Goal: Information Seeking & Learning: Learn about a topic

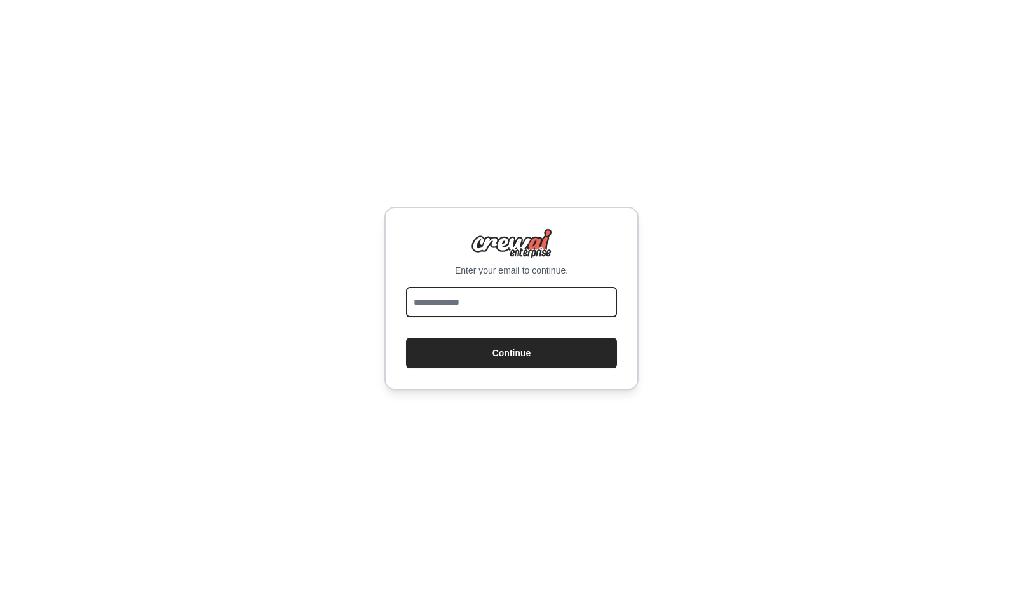
click at [497, 302] on input "email" at bounding box center [511, 302] width 211 height 31
type input "**********"
click at [406, 338] on button "Continue" at bounding box center [511, 353] width 211 height 31
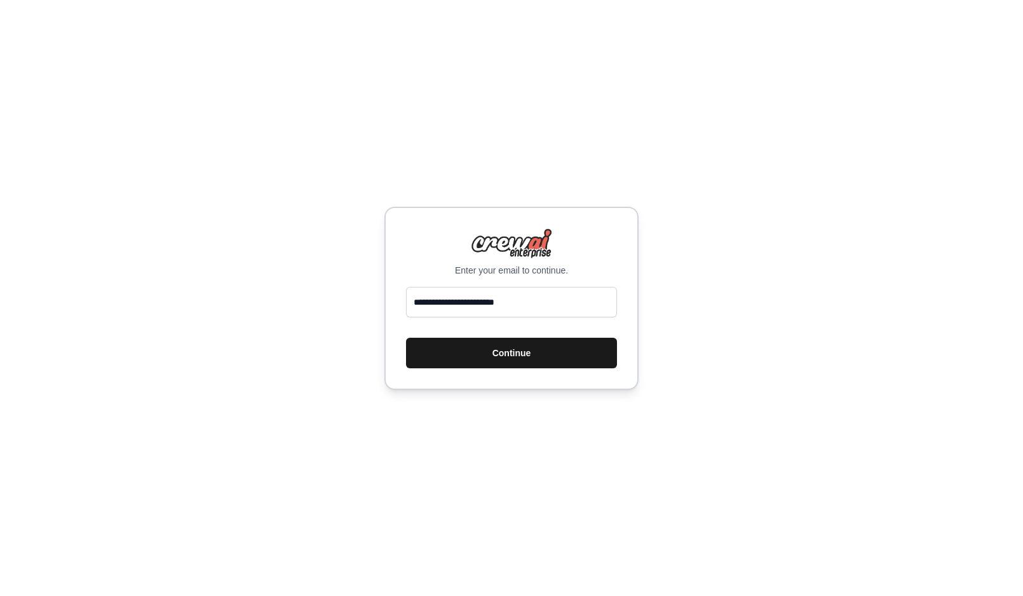
click at [502, 349] on button "Continue" at bounding box center [511, 353] width 211 height 31
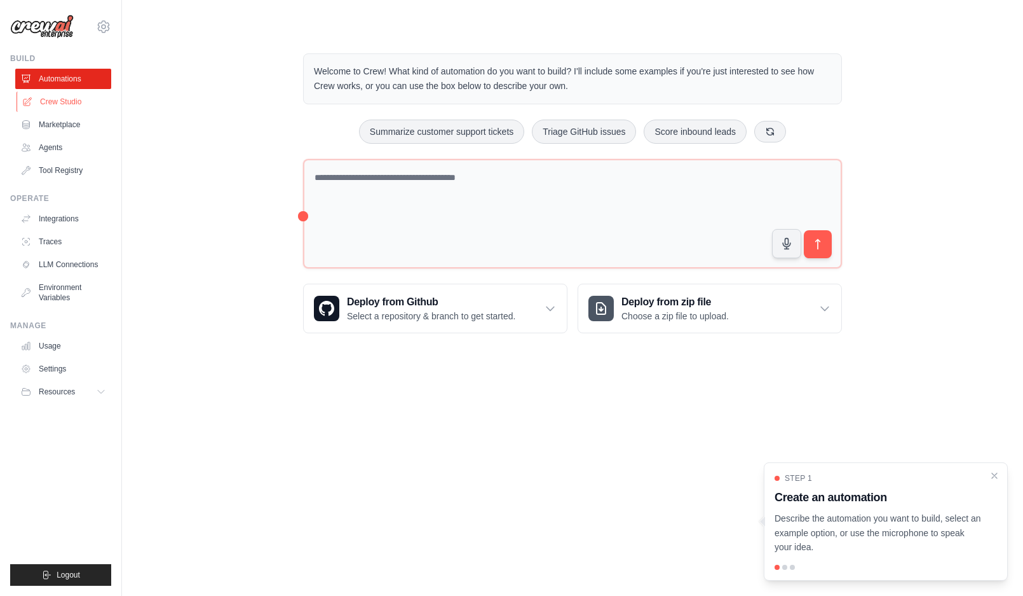
click at [56, 105] on link "Crew Studio" at bounding box center [65, 102] width 96 height 20
click at [49, 150] on link "Agents" at bounding box center [65, 147] width 96 height 20
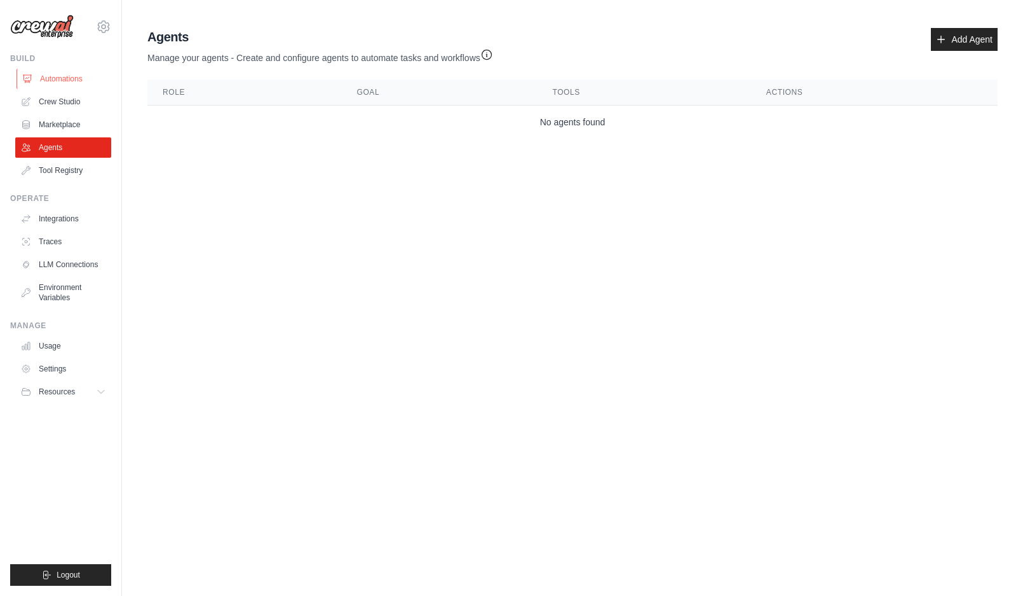
click at [53, 76] on link "Automations" at bounding box center [65, 79] width 96 height 20
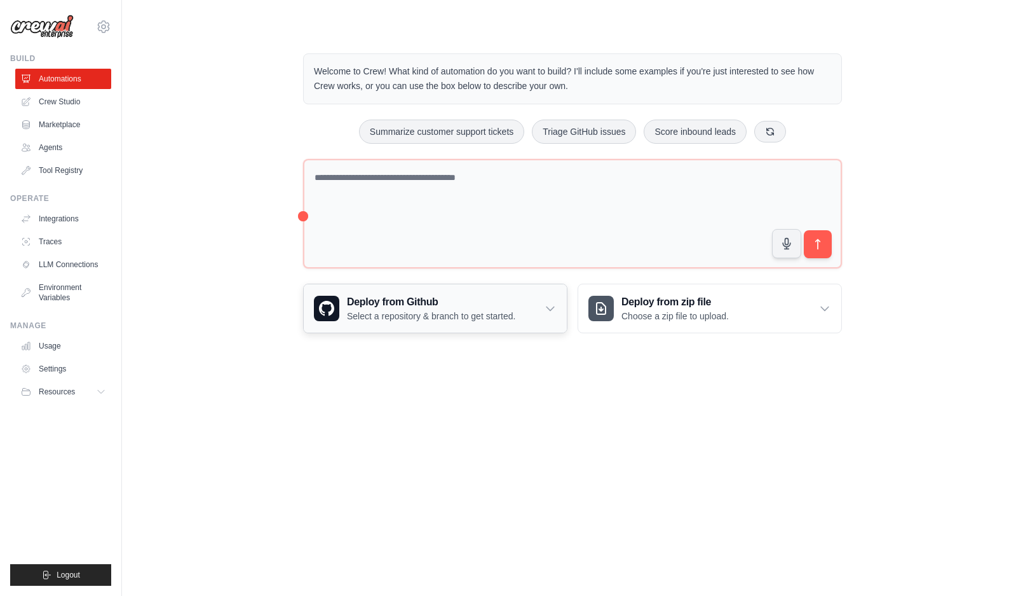
click at [389, 324] on div "Deploy from Github Select a repository & branch to get started." at bounding box center [435, 308] width 263 height 48
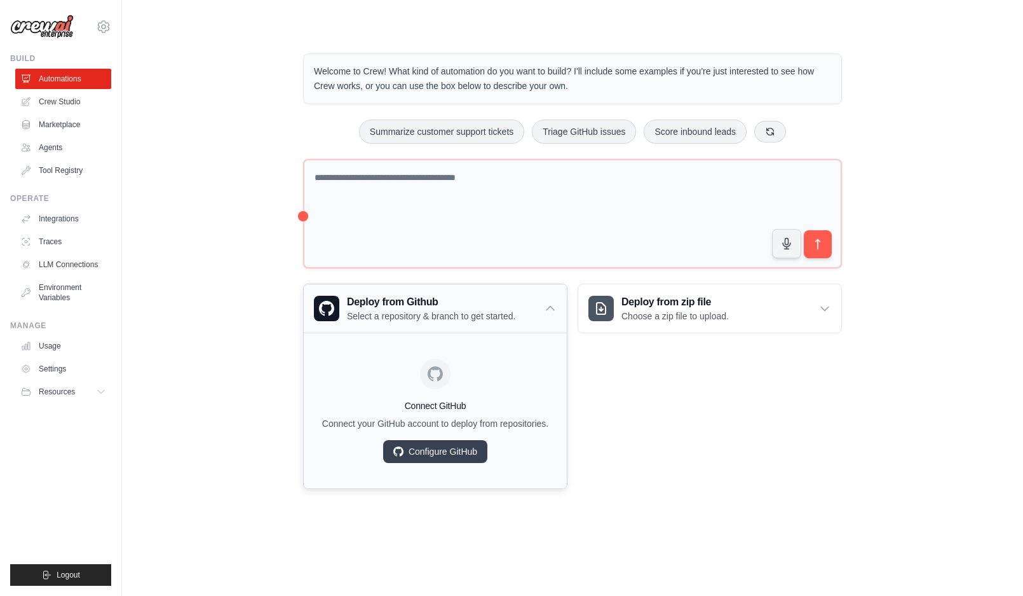
click at [516, 301] on div "Deploy from Github Select a repository & branch to get started." at bounding box center [435, 308] width 263 height 48
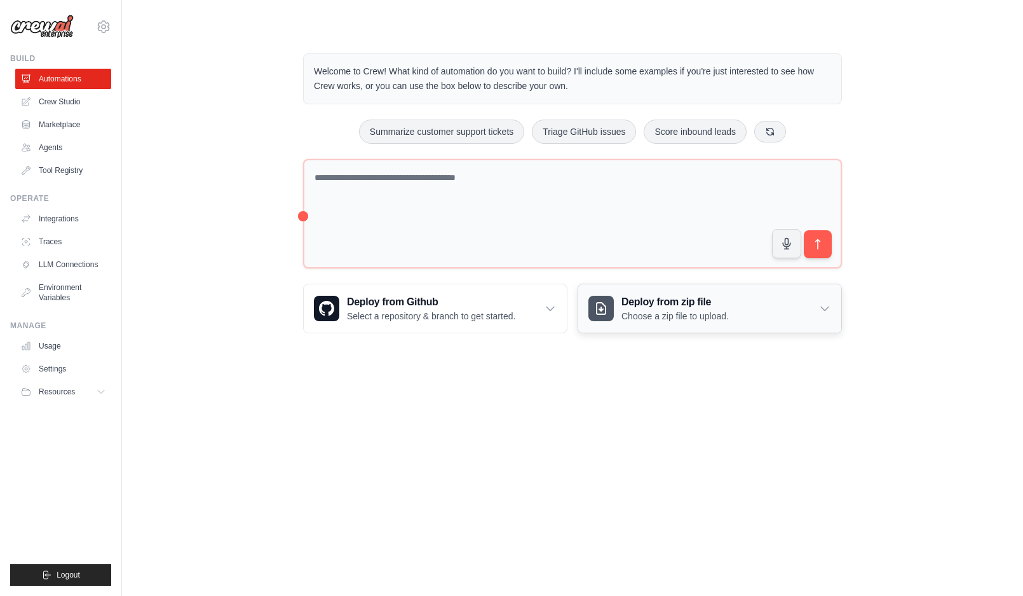
click at [643, 306] on h3 "Deploy from zip file" at bounding box center [675, 301] width 107 height 15
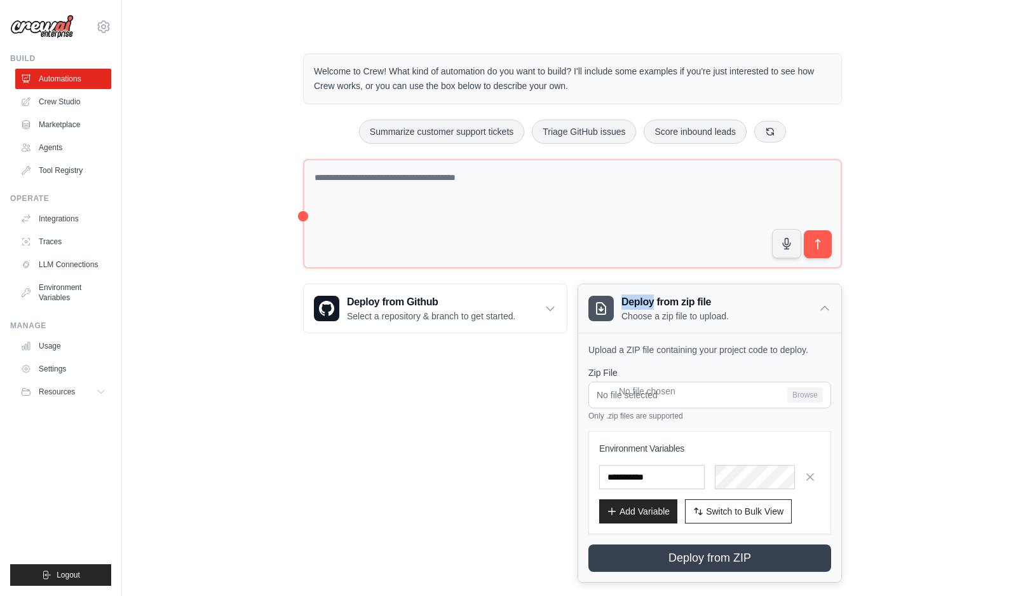
click at [643, 307] on h3 "Deploy from zip file" at bounding box center [675, 301] width 107 height 15
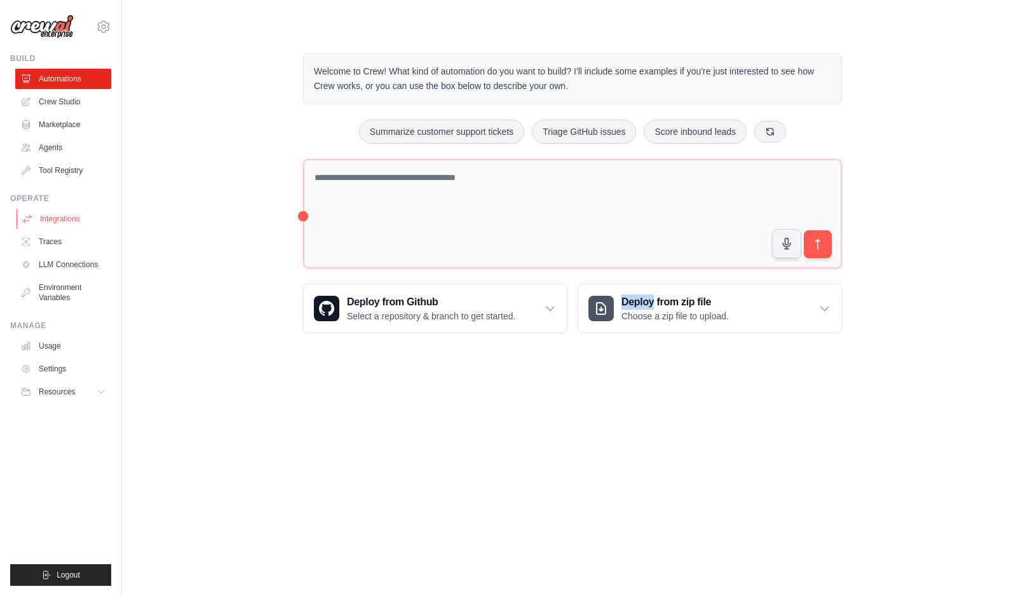
click at [50, 222] on link "Integrations" at bounding box center [65, 219] width 96 height 20
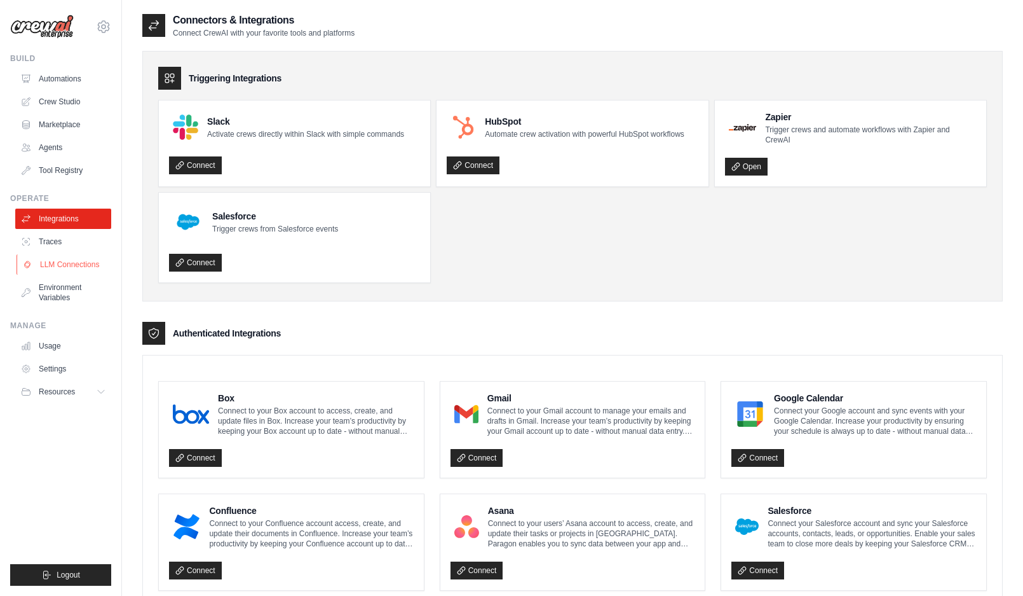
click at [39, 260] on link "LLM Connections" at bounding box center [65, 264] width 96 height 20
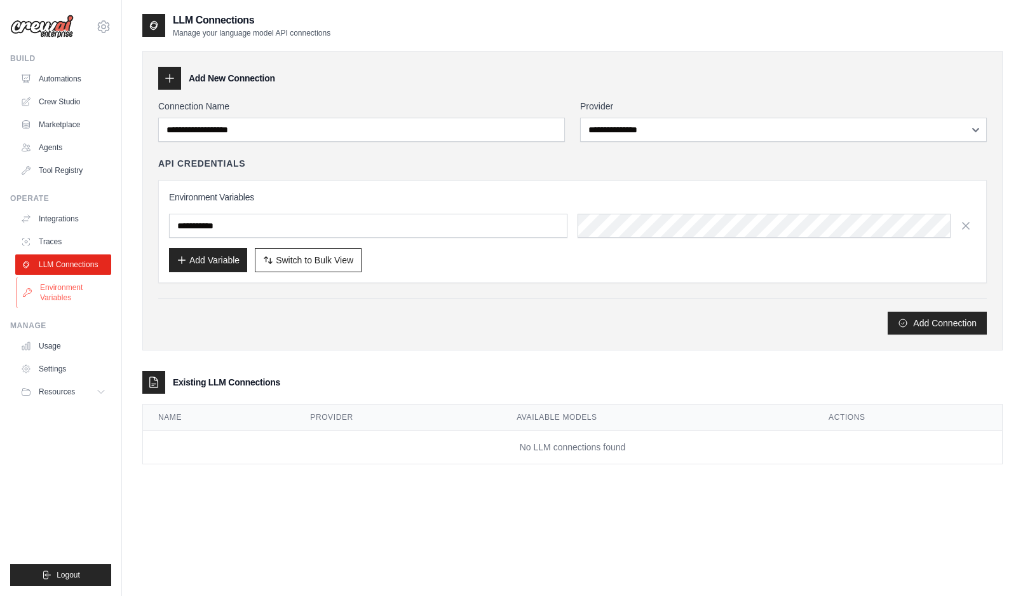
click at [51, 282] on link "Environment Variables" at bounding box center [65, 292] width 96 height 31
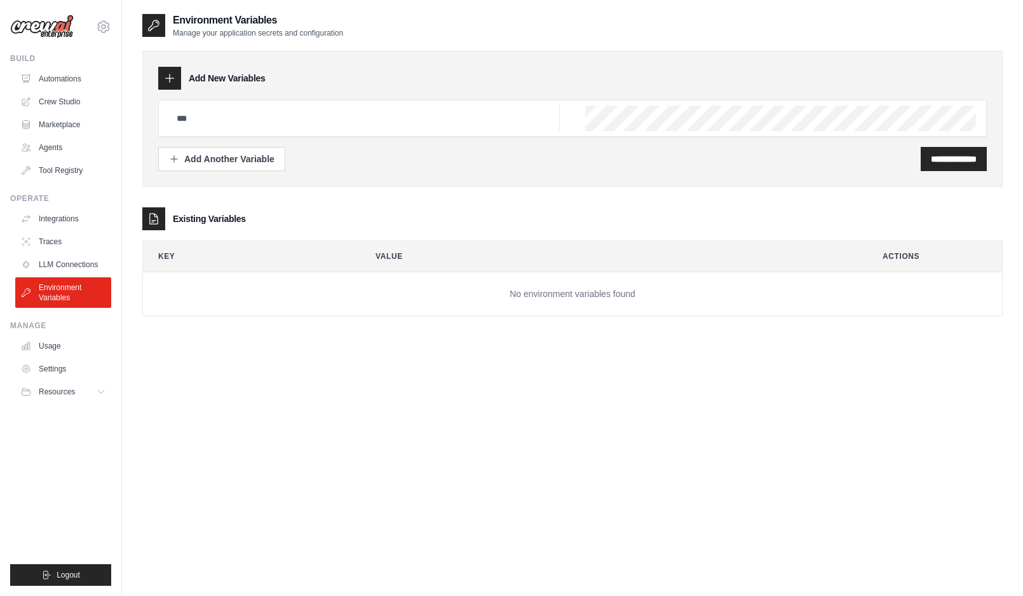
click at [59, 357] on ul "Usage Settings Resources Documentation Blog" at bounding box center [63, 369] width 96 height 66
click at [59, 347] on link "Usage" at bounding box center [65, 346] width 96 height 20
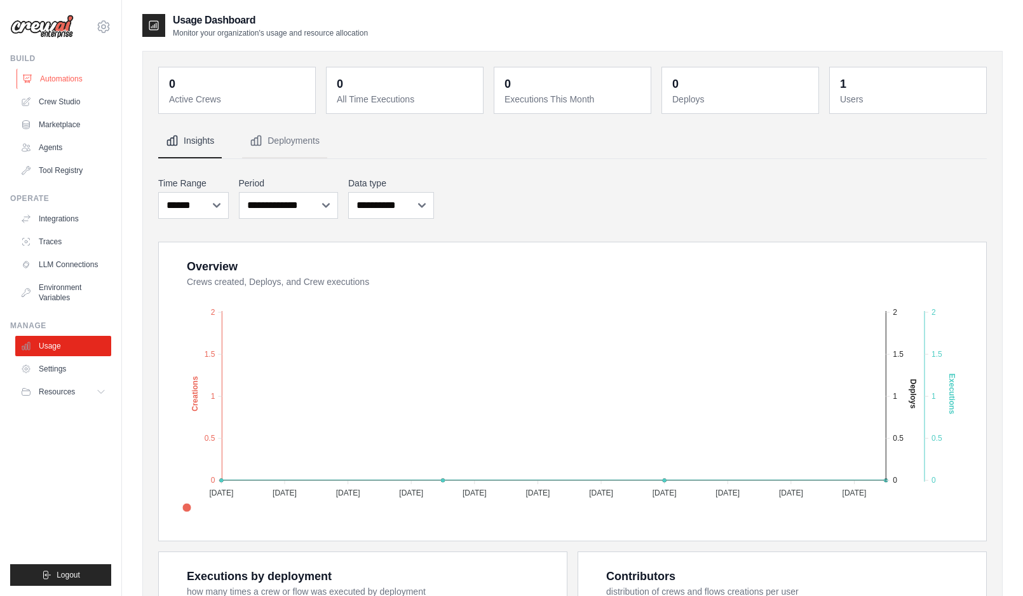
click at [67, 70] on link "Automations" at bounding box center [65, 79] width 96 height 20
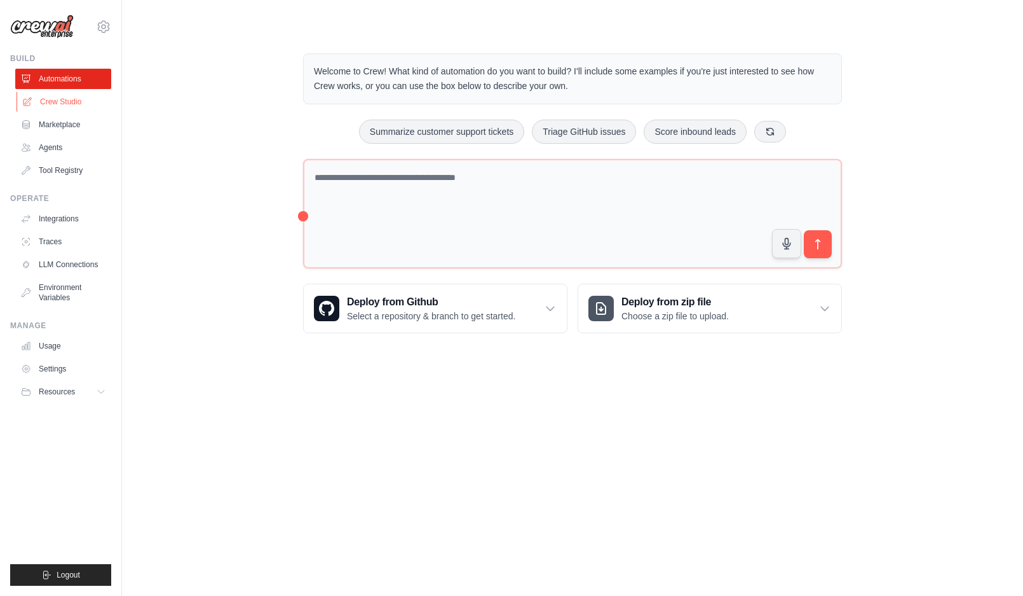
click at [47, 100] on link "Crew Studio" at bounding box center [65, 102] width 96 height 20
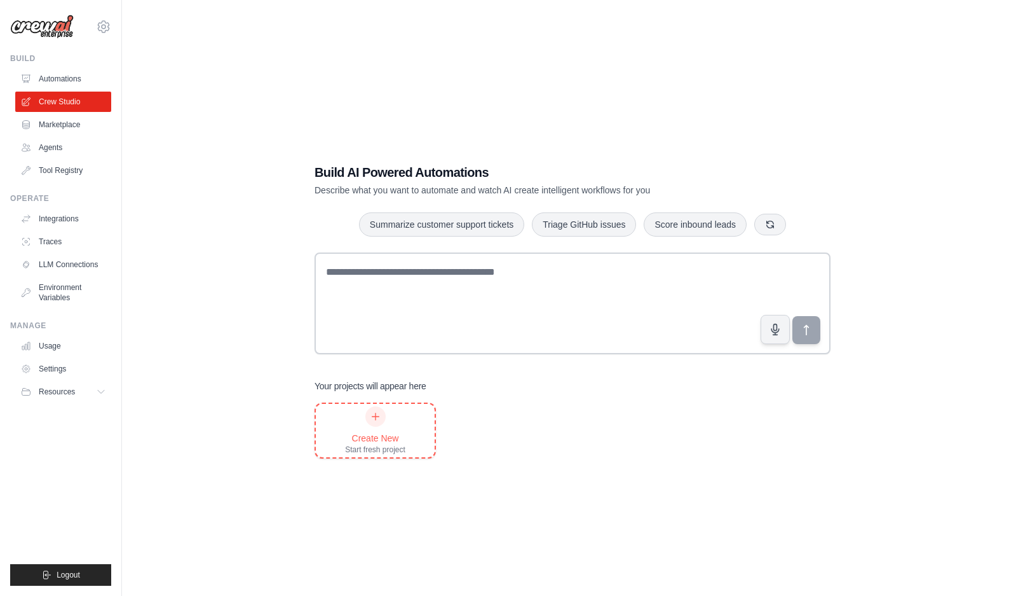
click at [383, 407] on div "Create New Start fresh project" at bounding box center [375, 430] width 60 height 48
click at [66, 131] on link "Marketplace" at bounding box center [65, 124] width 96 height 20
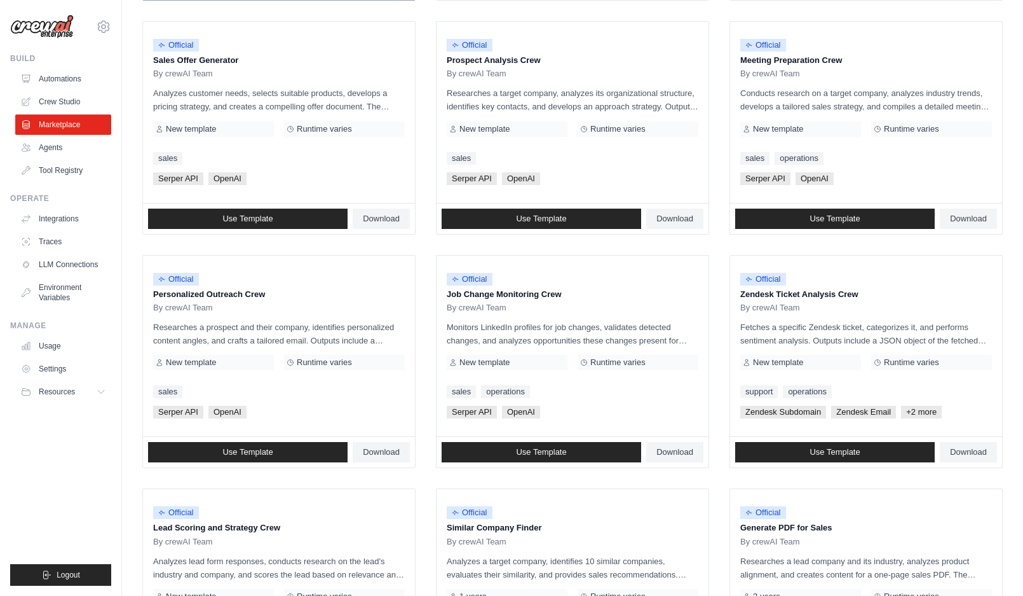
scroll to position [582, 0]
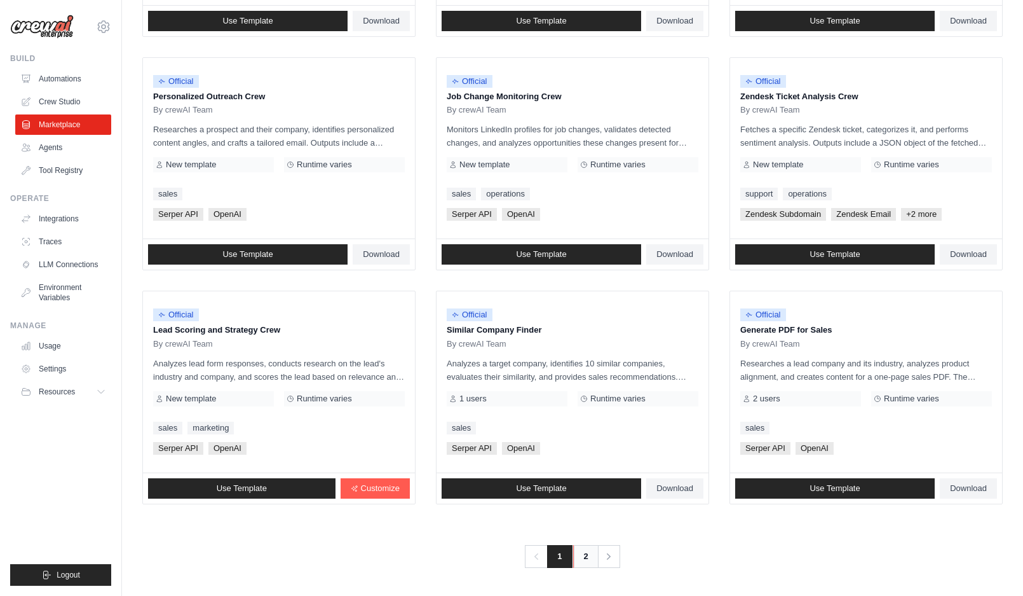
click at [588, 565] on link "2" at bounding box center [585, 556] width 25 height 23
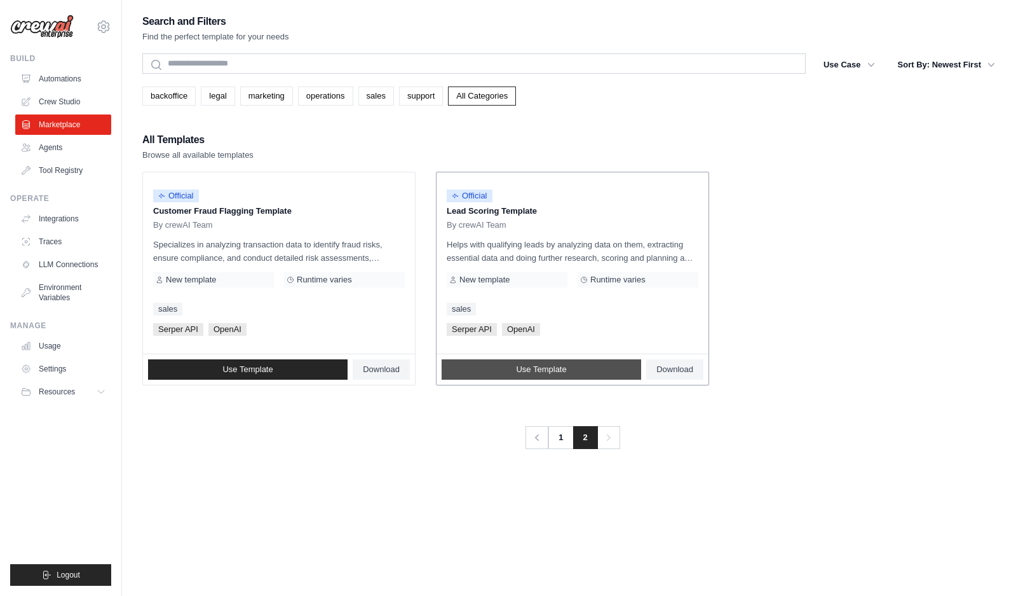
click at [545, 365] on span "Use Template" at bounding box center [541, 369] width 50 height 10
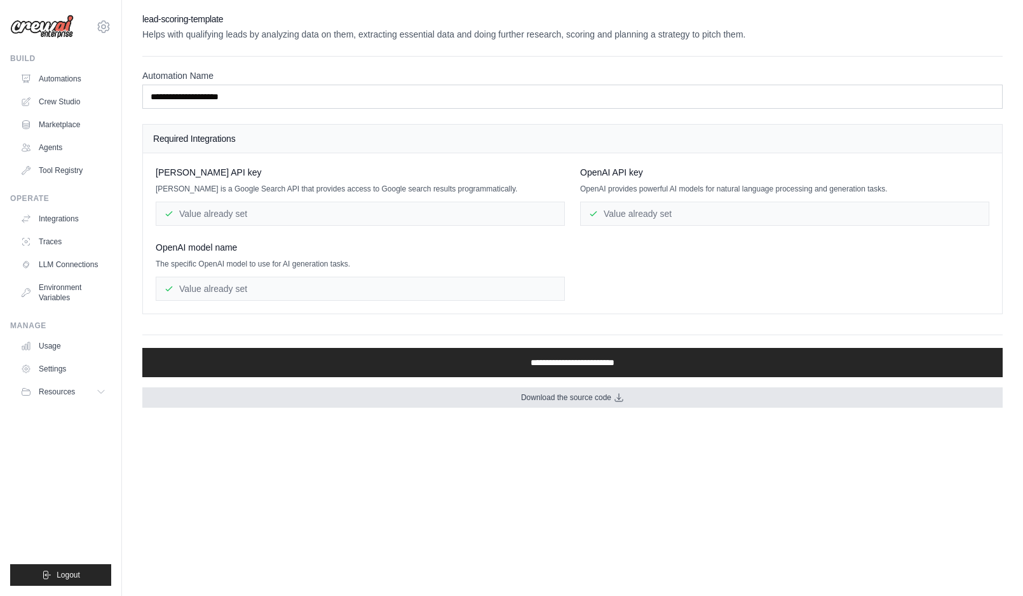
click at [731, 401] on link "Download the source code" at bounding box center [572, 397] width 861 height 20
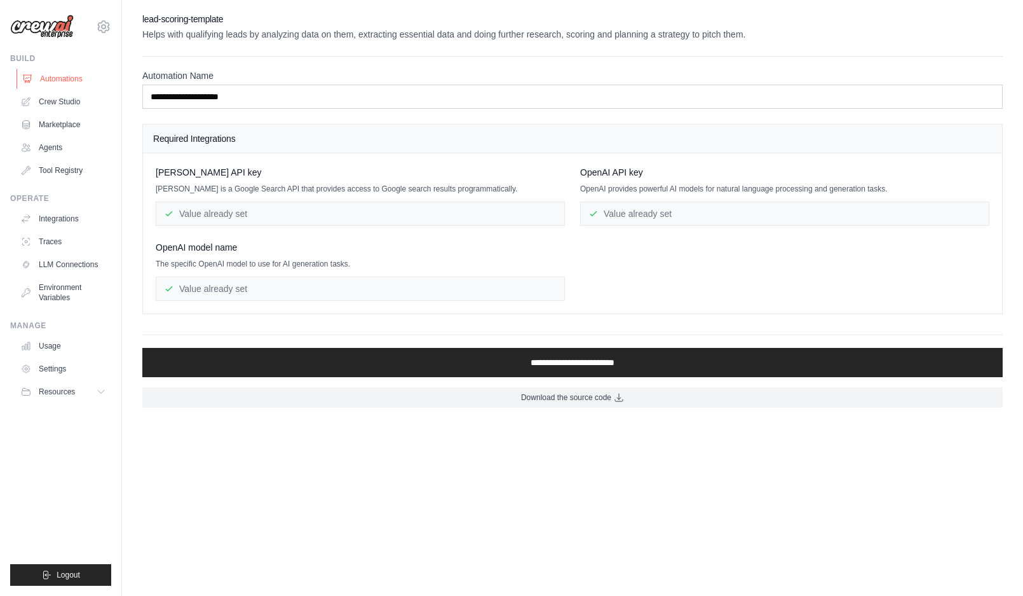
click at [48, 78] on link "Automations" at bounding box center [65, 79] width 96 height 20
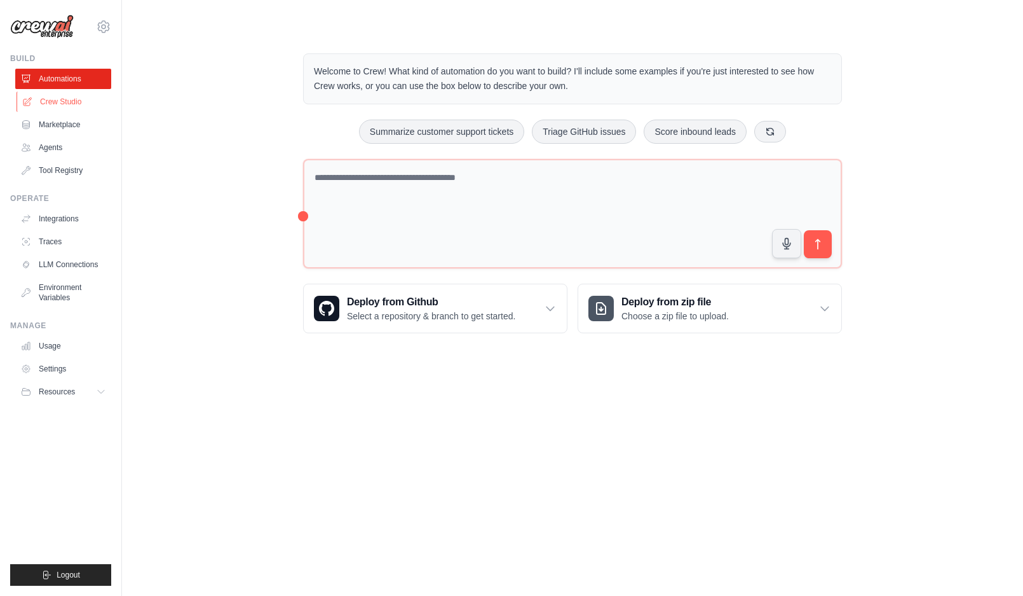
click at [48, 100] on link "Crew Studio" at bounding box center [65, 102] width 96 height 20
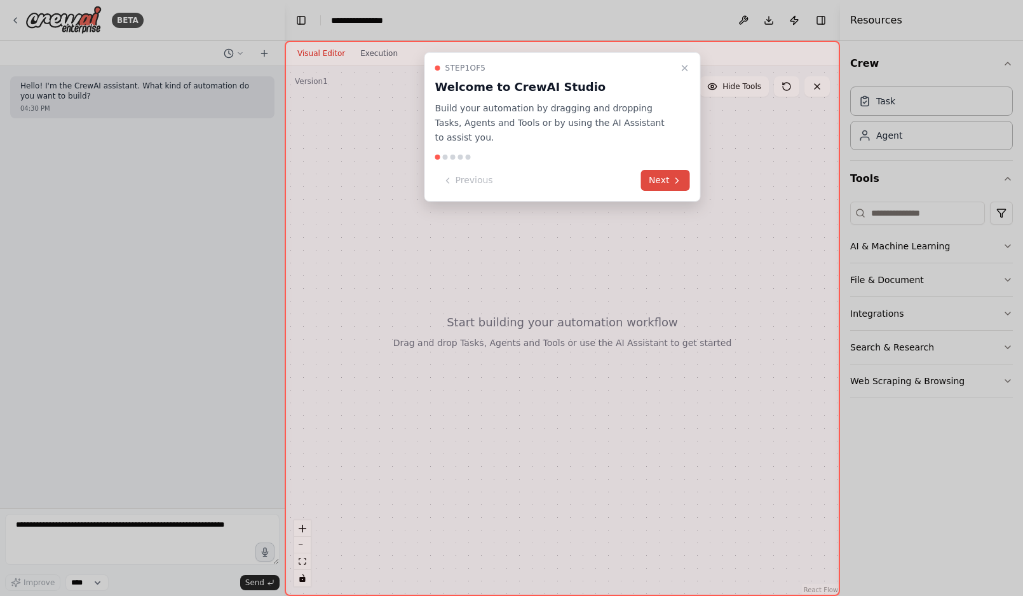
click at [669, 187] on button "Next" at bounding box center [665, 180] width 49 height 21
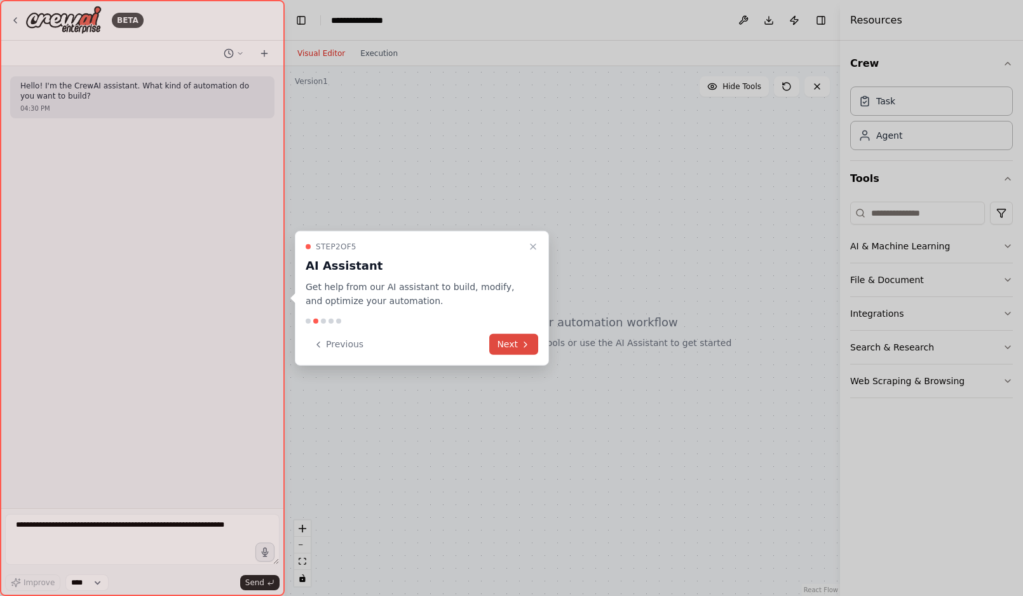
click at [500, 335] on button "Next" at bounding box center [513, 344] width 49 height 21
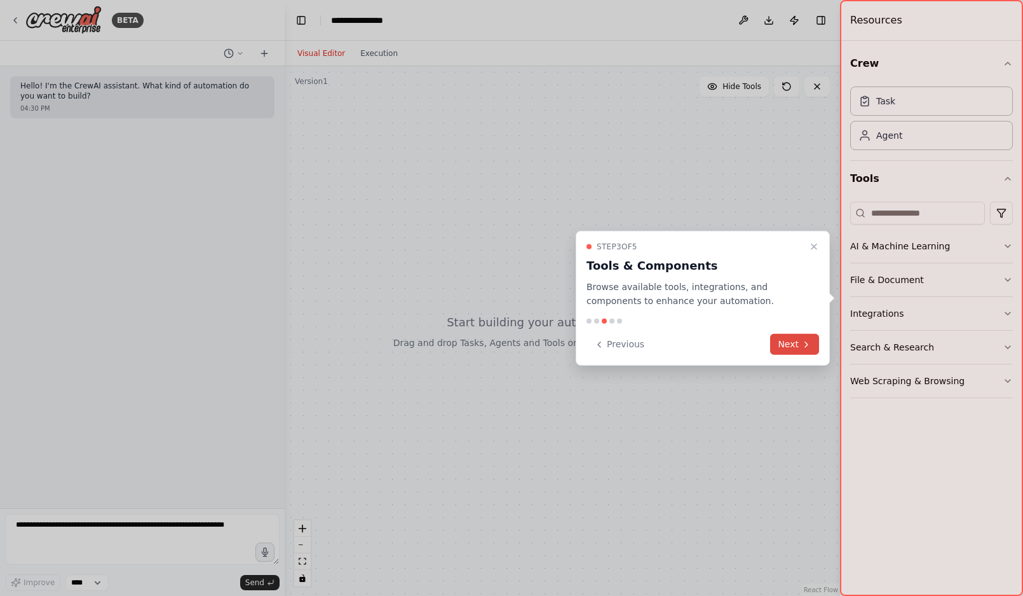
click at [782, 350] on button "Next" at bounding box center [794, 344] width 49 height 21
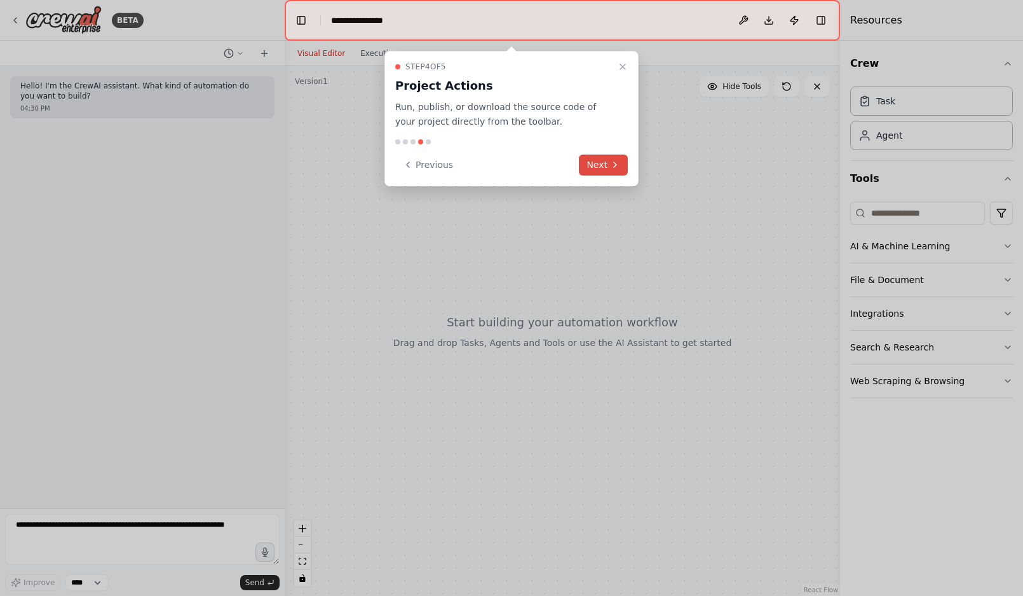
click at [608, 159] on button "Next" at bounding box center [603, 164] width 49 height 21
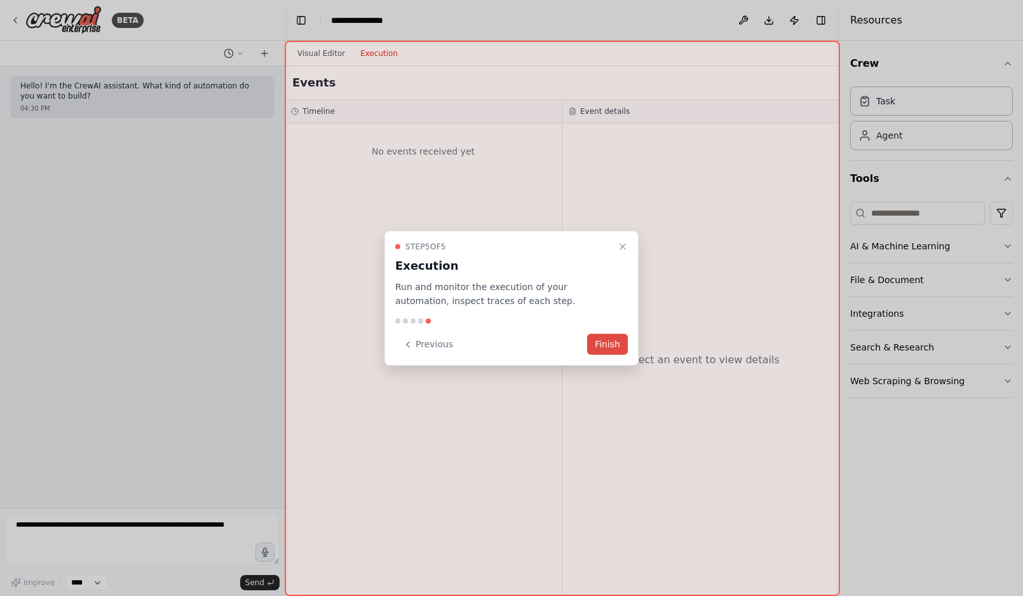
click at [603, 338] on button "Finish" at bounding box center [607, 344] width 41 height 21
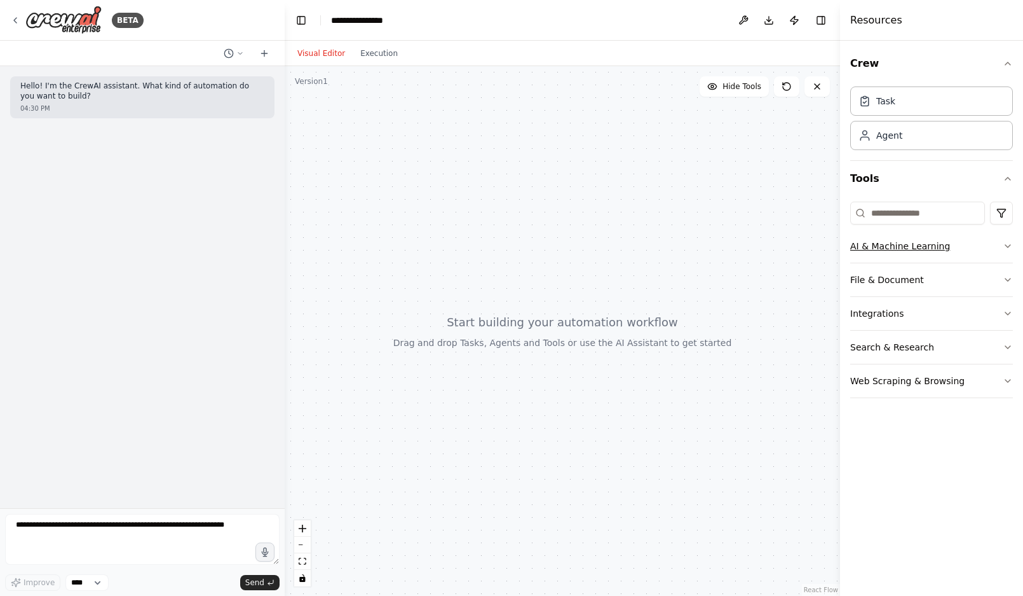
click at [961, 243] on button "AI & Machine Learning" at bounding box center [932, 245] width 163 height 33
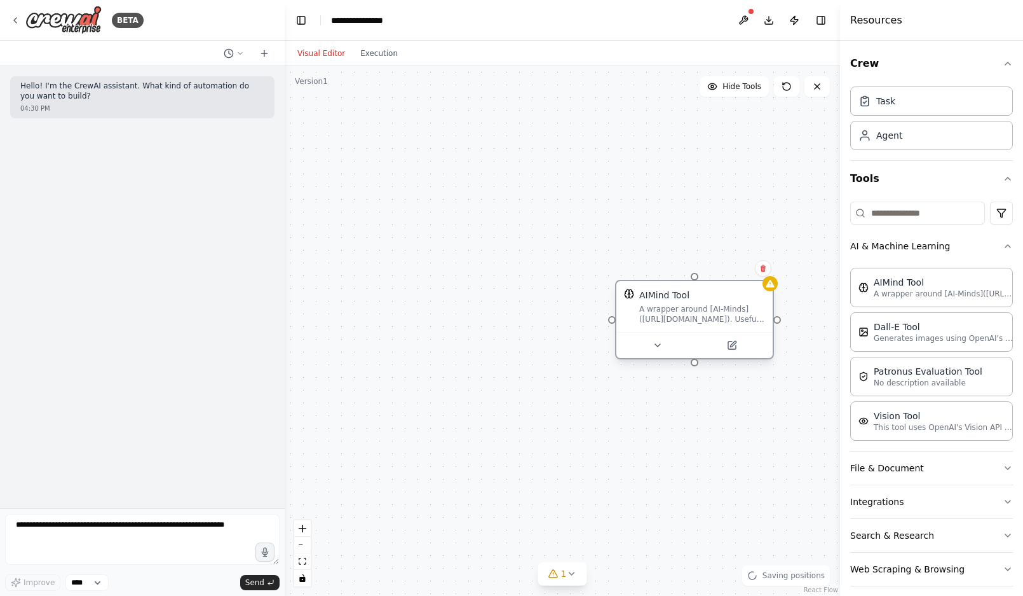
drag, startPoint x: 706, startPoint y: 334, endPoint x: 622, endPoint y: 343, distance: 84.4
click at [622, 343] on div "AIMind Tool A wrapper around [AI-Minds](https://mindsdb.com/minds). Useful for …" at bounding box center [694, 319] width 159 height 79
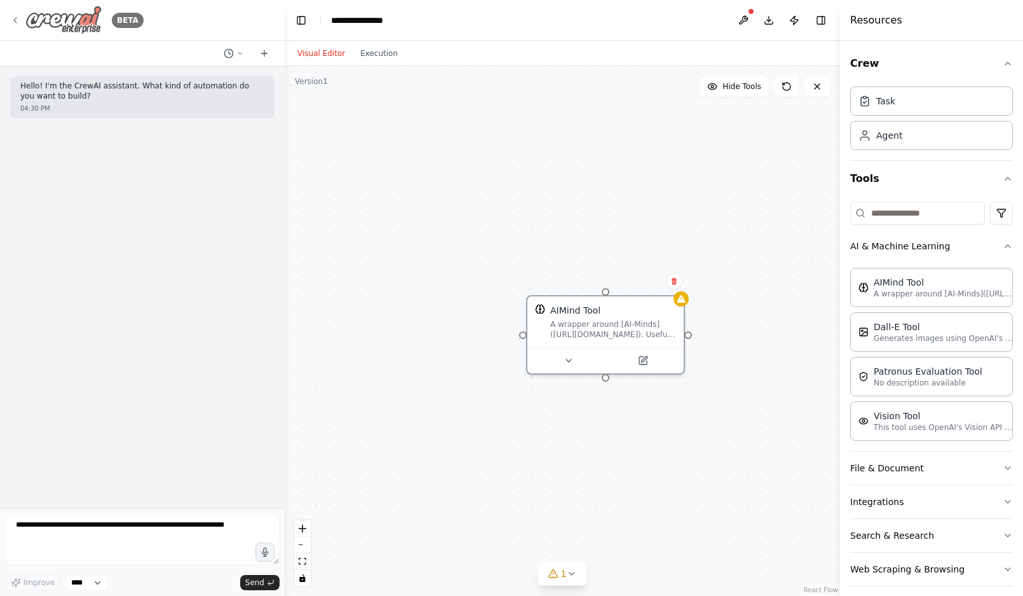
click at [11, 15] on icon at bounding box center [15, 20] width 10 height 10
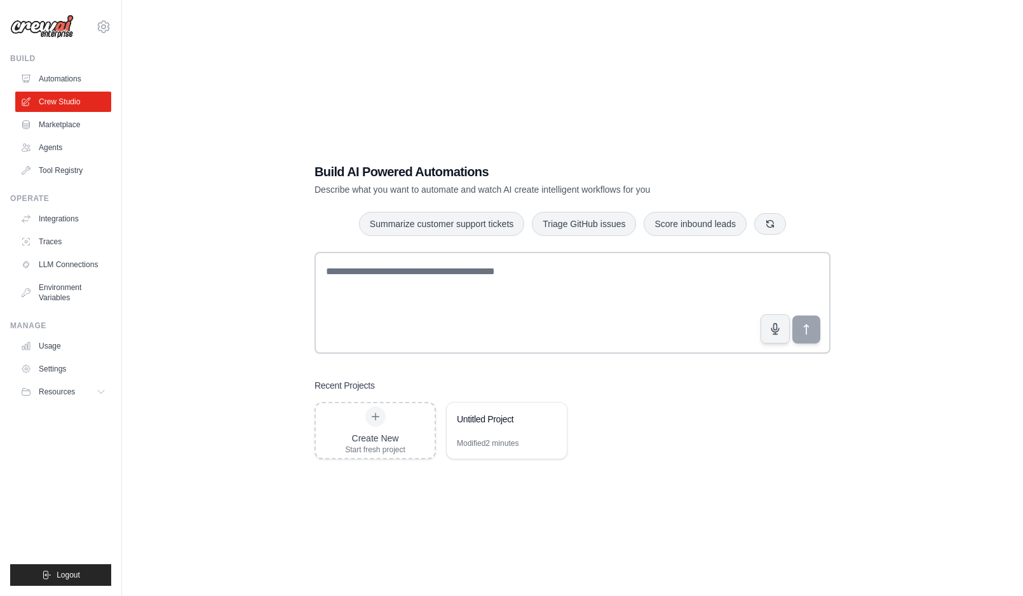
click at [31, 128] on icon at bounding box center [26, 125] width 10 height 10
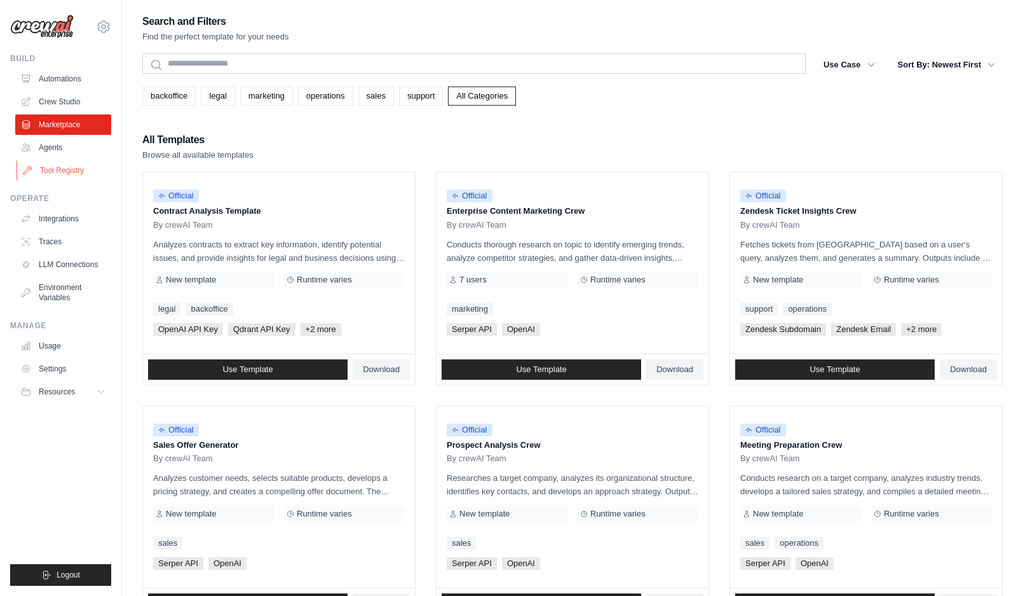
click at [55, 162] on link "Tool Registry" at bounding box center [65, 170] width 96 height 20
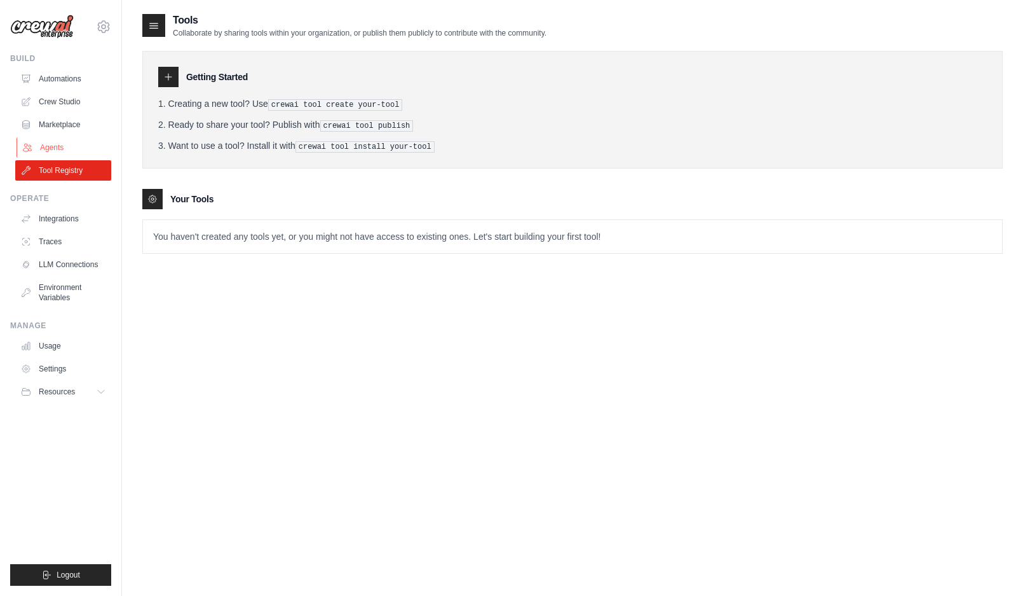
click at [46, 151] on link "Agents" at bounding box center [65, 147] width 96 height 20
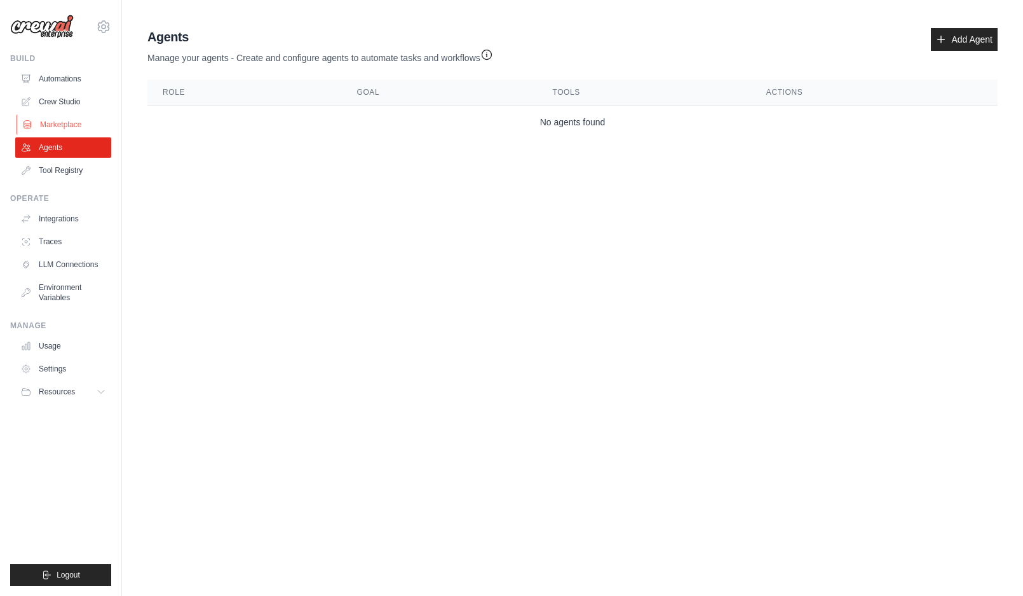
click at [67, 133] on link "Marketplace" at bounding box center [65, 124] width 96 height 20
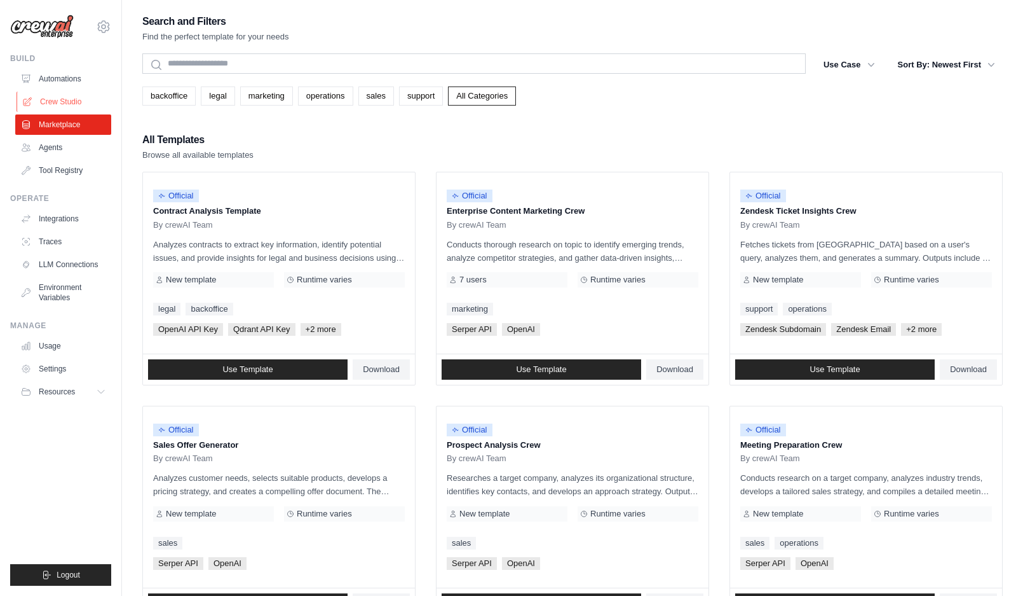
click at [85, 102] on link "Crew Studio" at bounding box center [65, 102] width 96 height 20
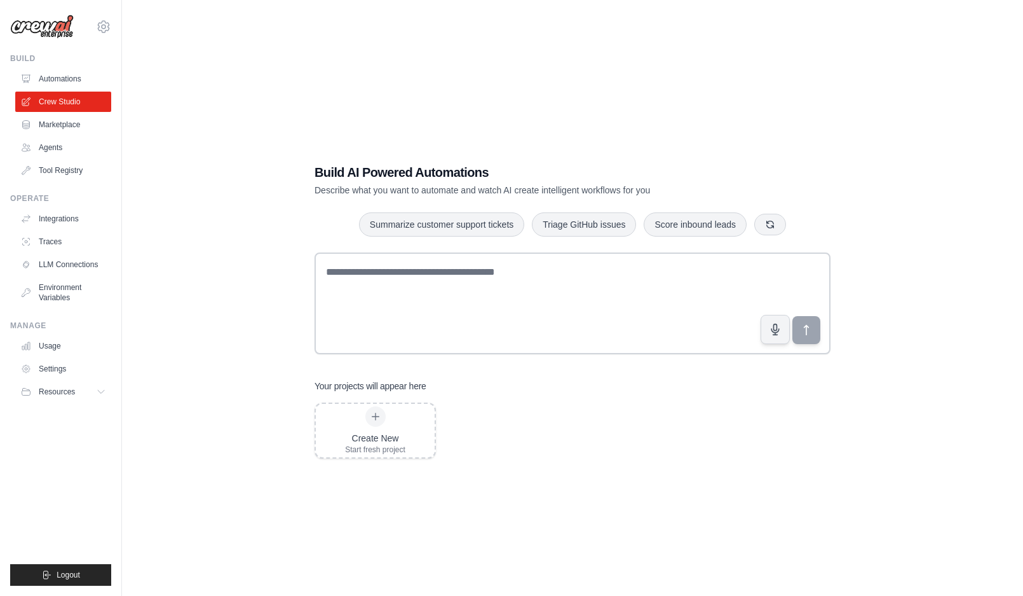
click at [67, 76] on link "Automations" at bounding box center [63, 79] width 96 height 20
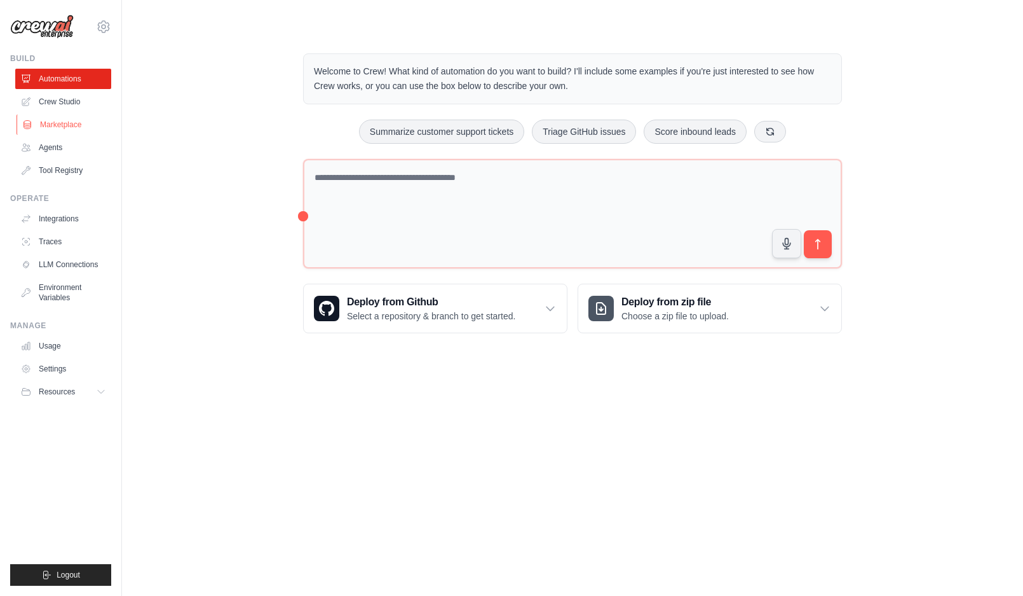
click at [46, 118] on link "Marketplace" at bounding box center [65, 124] width 96 height 20
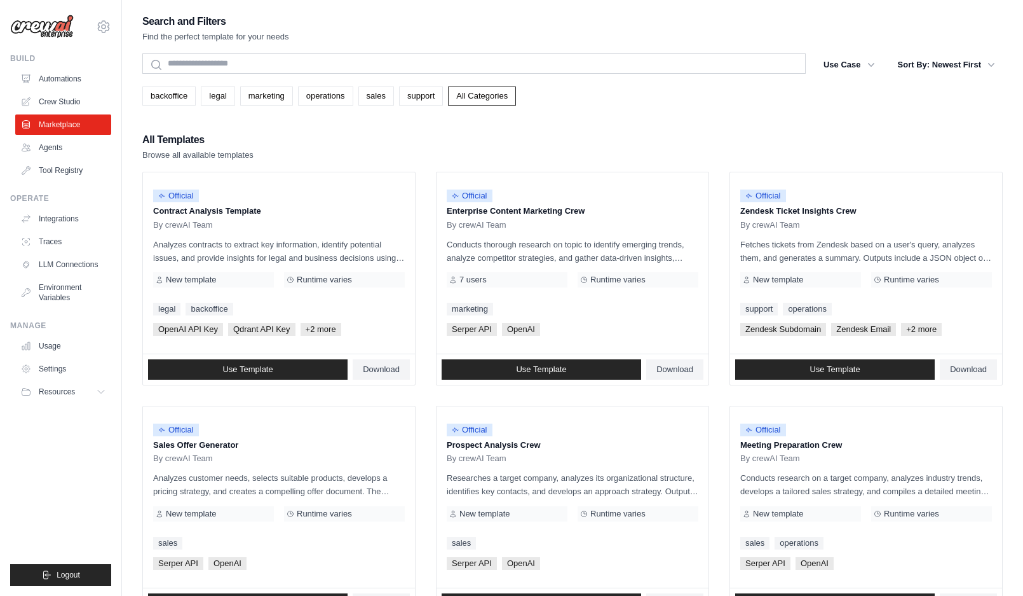
click at [13, 140] on div "Build Automations Crew Studio Marketplace Agents" at bounding box center [60, 116] width 101 height 127
click at [71, 139] on link "Agents" at bounding box center [65, 147] width 96 height 20
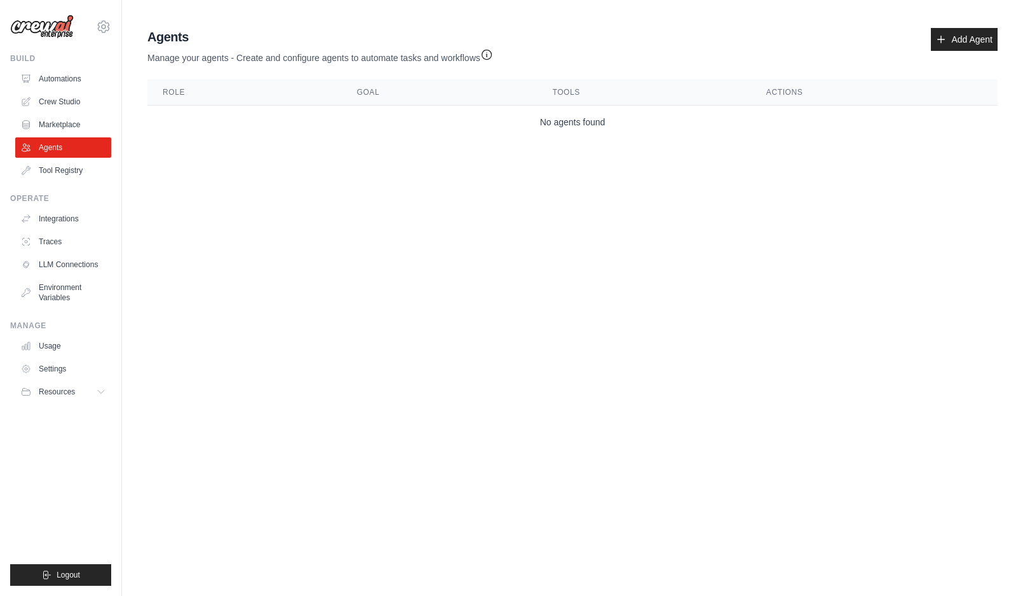
click at [106, 113] on ul "Automations Crew Studio Marketplace Agents Tool Registry" at bounding box center [63, 125] width 96 height 112
click at [83, 127] on link "Marketplace" at bounding box center [65, 124] width 96 height 20
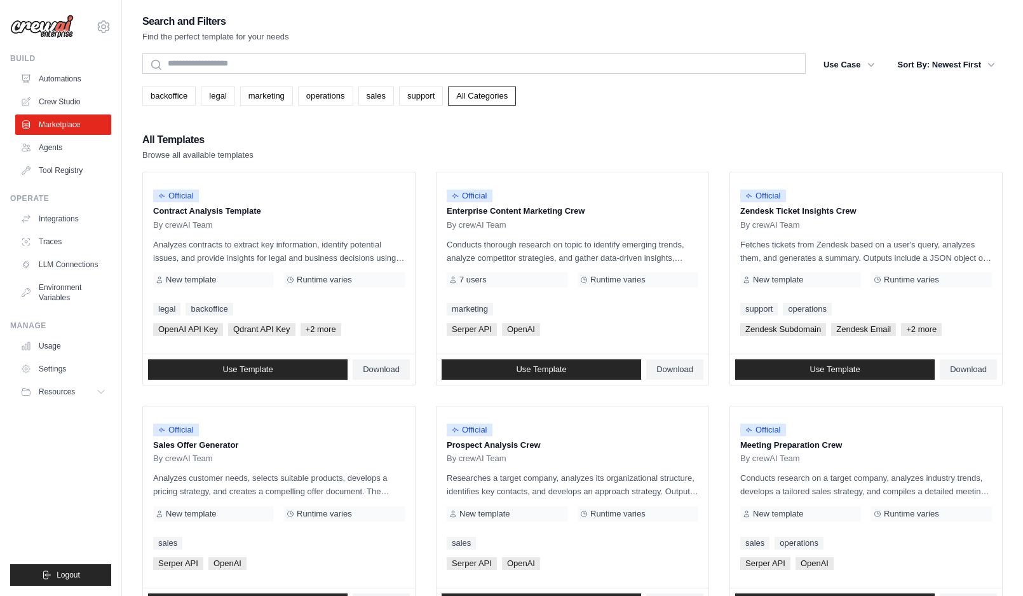
click at [64, 100] on link "Crew Studio" at bounding box center [63, 102] width 96 height 20
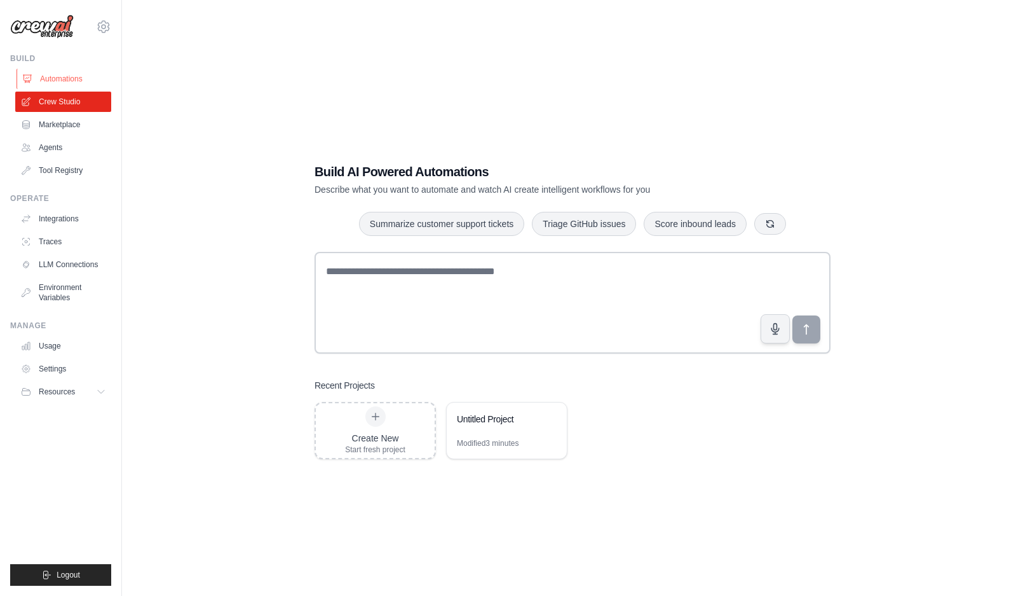
click at [55, 80] on link "Automations" at bounding box center [65, 79] width 96 height 20
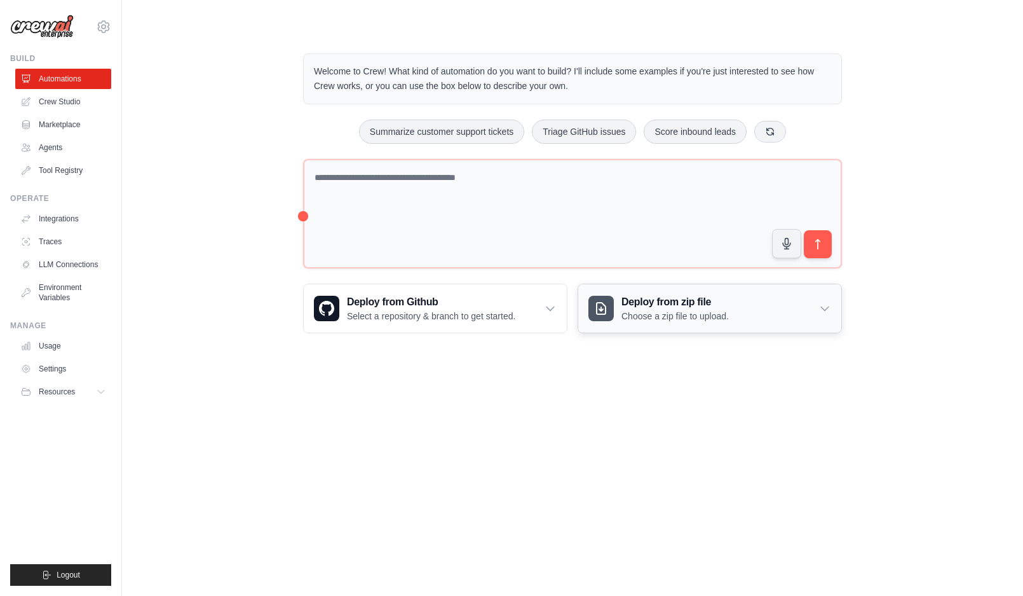
click at [829, 301] on div "Deploy from zip file Choose a zip file to upload." at bounding box center [709, 308] width 263 height 48
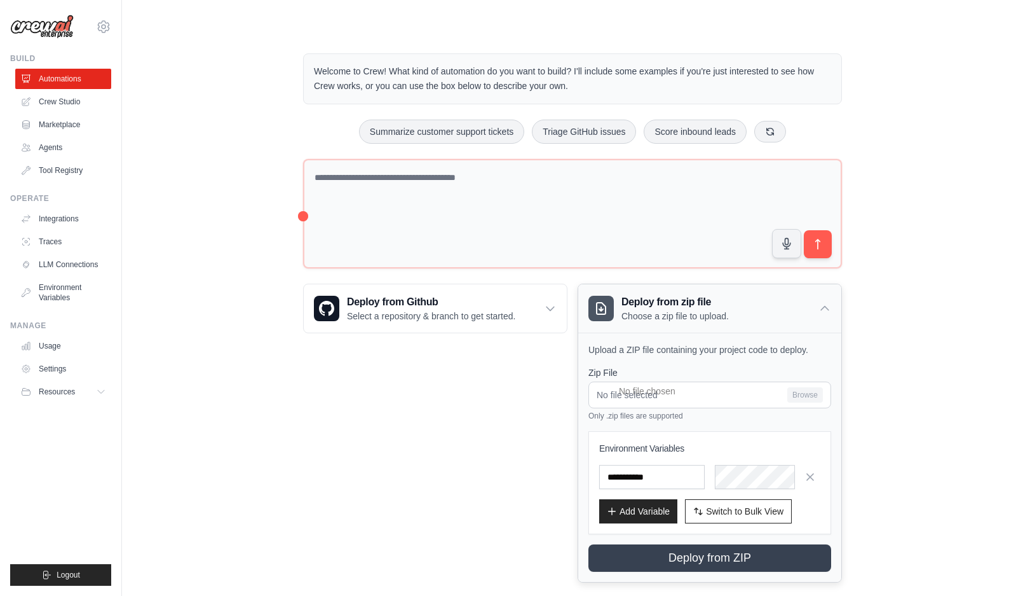
click at [829, 302] on icon at bounding box center [825, 308] width 13 height 13
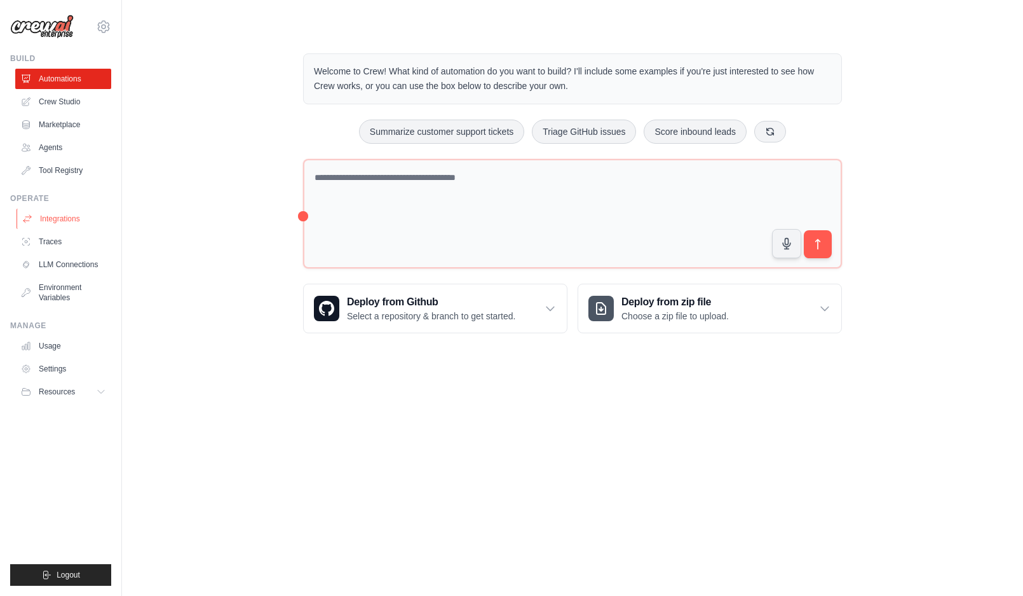
click at [60, 219] on link "Integrations" at bounding box center [65, 219] width 96 height 20
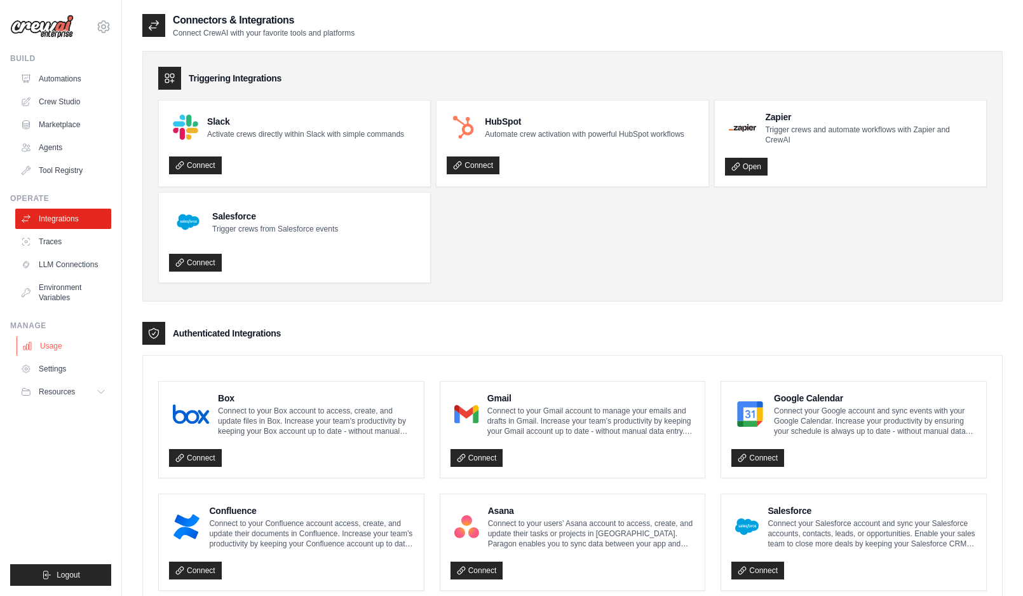
click at [62, 343] on link "Usage" at bounding box center [65, 346] width 96 height 20
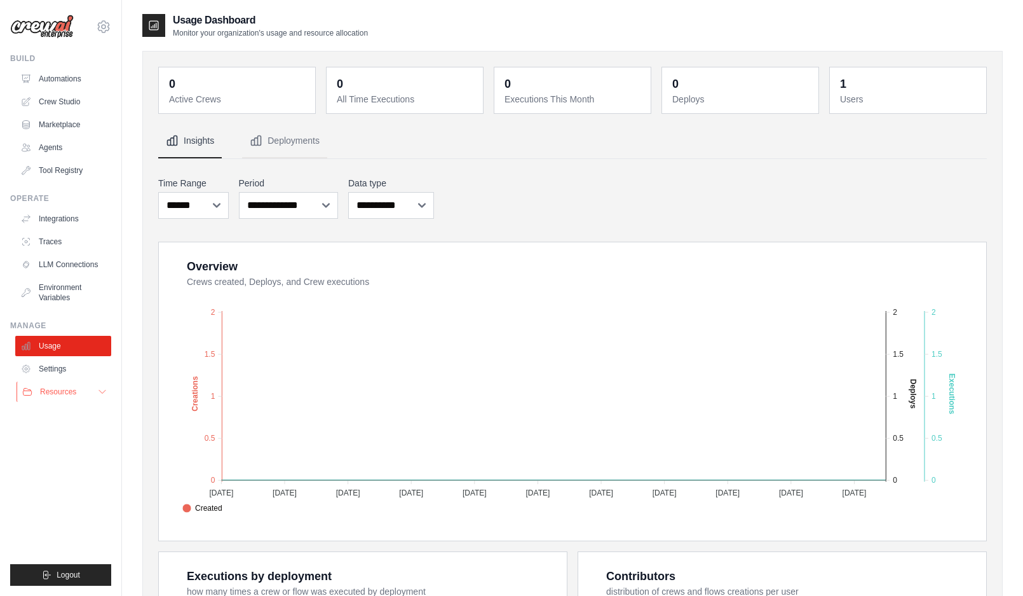
click at [64, 387] on span "Resources" at bounding box center [58, 392] width 36 height 10
click at [68, 383] on button "Resources" at bounding box center [65, 391] width 96 height 20
click at [63, 331] on div "Manage Usage Settings Resources Documentation GitHub Blog" at bounding box center [60, 360] width 101 height 81
click at [62, 357] on ul "Usage Settings Resources Documentation Blog" at bounding box center [63, 369] width 96 height 66
click at [62, 366] on link "Settings" at bounding box center [65, 369] width 96 height 20
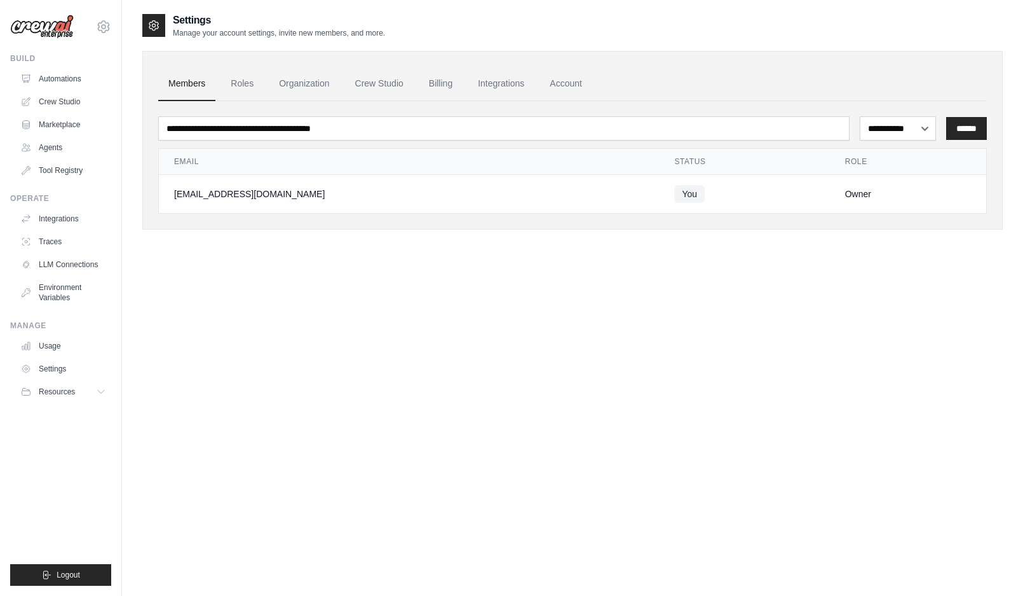
click at [564, 472] on div "**********" at bounding box center [572, 311] width 861 height 596
click at [71, 387] on span "Resources" at bounding box center [58, 392] width 36 height 10
click at [65, 409] on span "Documentation" at bounding box center [70, 413] width 51 height 10
